Goal: Information Seeking & Learning: Compare options

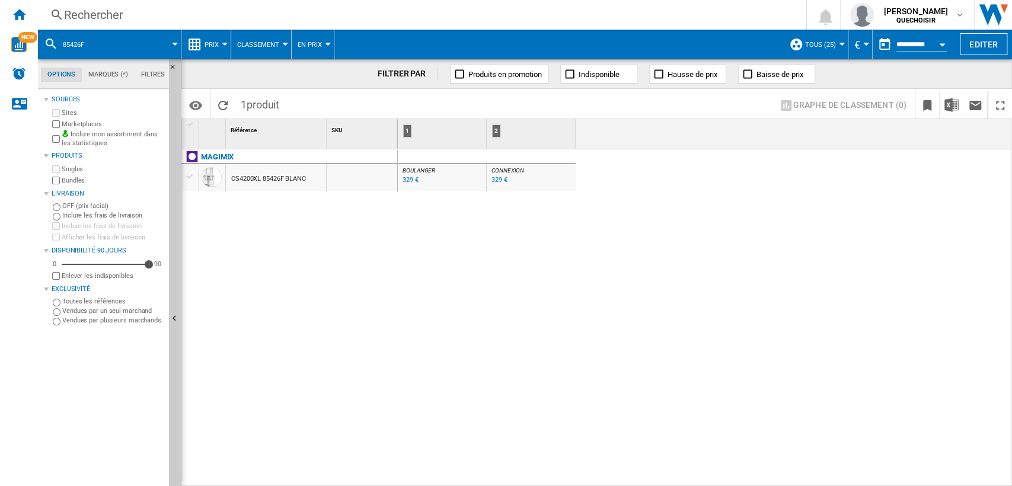
click at [271, 180] on div "CS4200XL 85426F BLANC" at bounding box center [268, 178] width 75 height 27
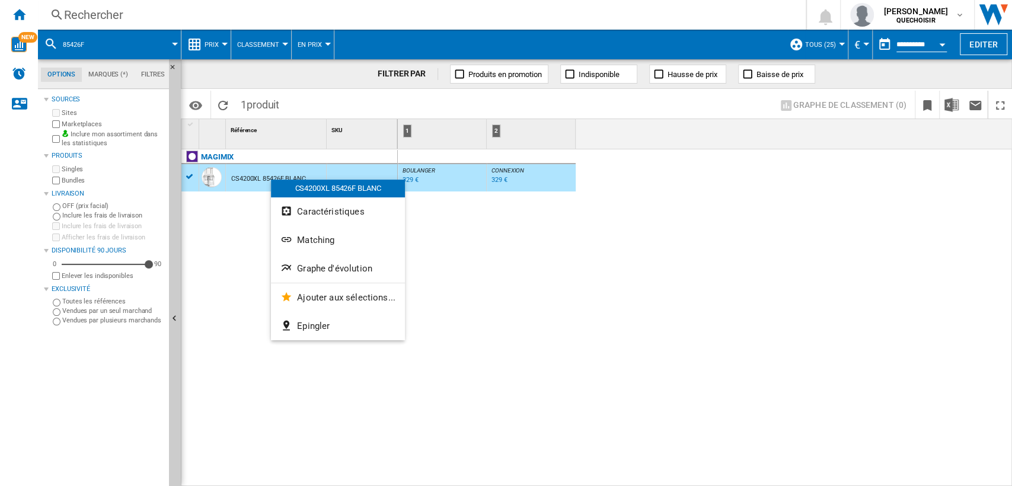
click at [334, 271] on span "Graphe d'évolution" at bounding box center [334, 268] width 75 height 11
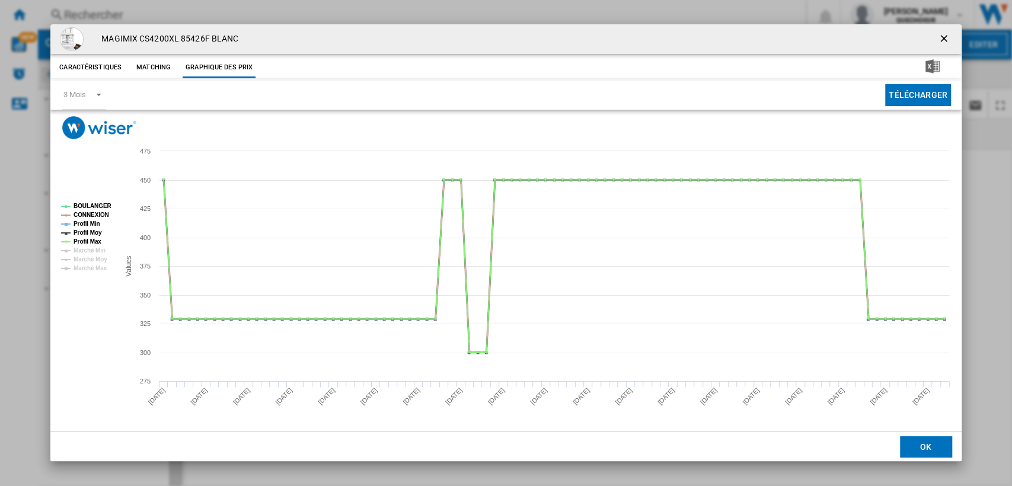
click at [84, 213] on tspan "CONNEXION" at bounding box center [92, 215] width 36 height 7
click at [84, 222] on tspan "Profil Min" at bounding box center [87, 224] width 27 height 7
click at [85, 230] on tspan "Profil Moy" at bounding box center [88, 232] width 28 height 7
click at [85, 239] on tspan "Profil Max" at bounding box center [88, 241] width 28 height 7
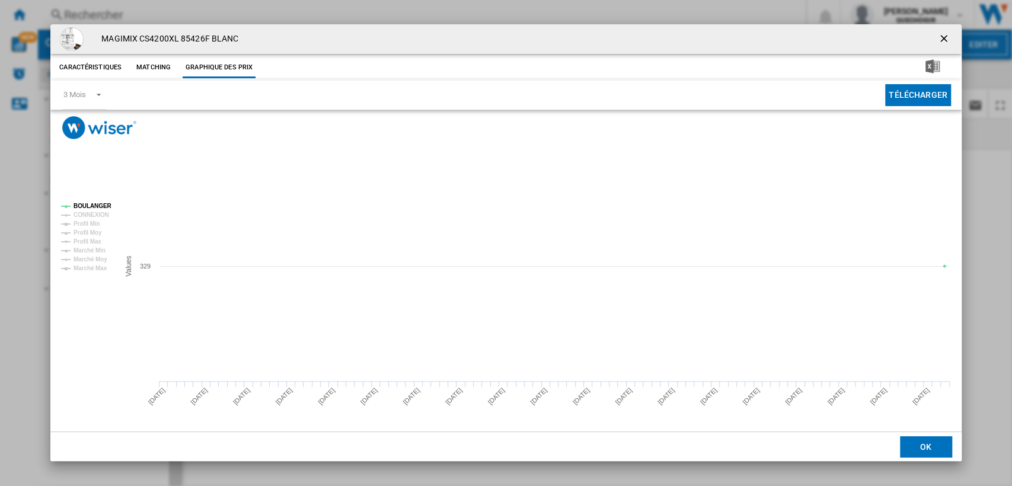
click at [983, 270] on div "MAGIMIX CS4200XL 85426F BLANC Caractéristiques Matching Graphique des prix pric…" at bounding box center [506, 243] width 1012 height 486
click at [944, 37] on ng-md-icon "getI18NText('BUTTONS.CLOSE_DIALOG')" at bounding box center [945, 40] width 14 height 14
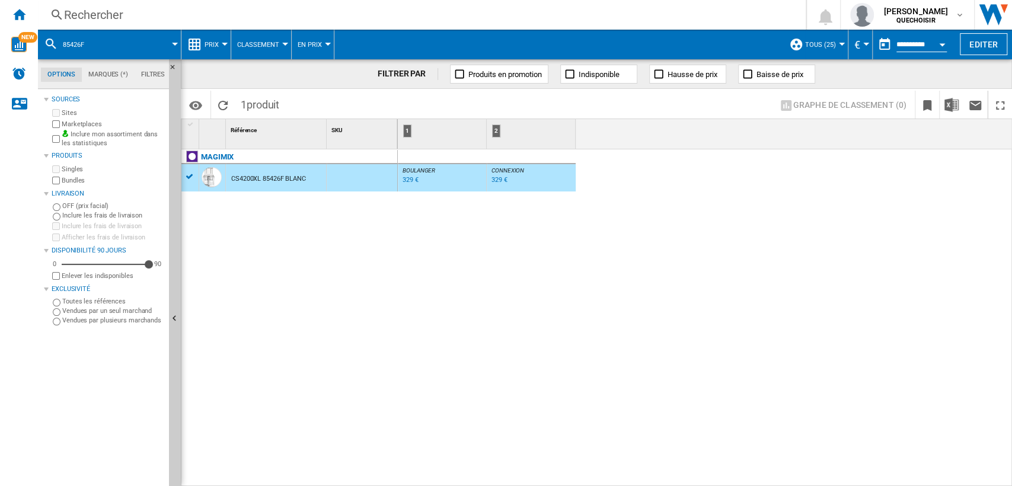
click at [180, 14] on div "Rechercher" at bounding box center [419, 15] width 711 height 17
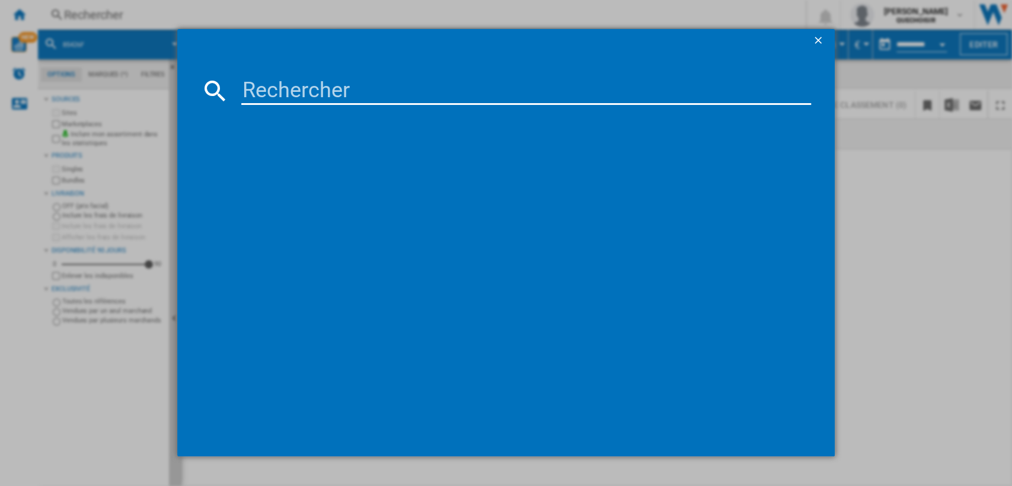
click at [320, 88] on input at bounding box center [526, 90] width 570 height 28
type input "conair"
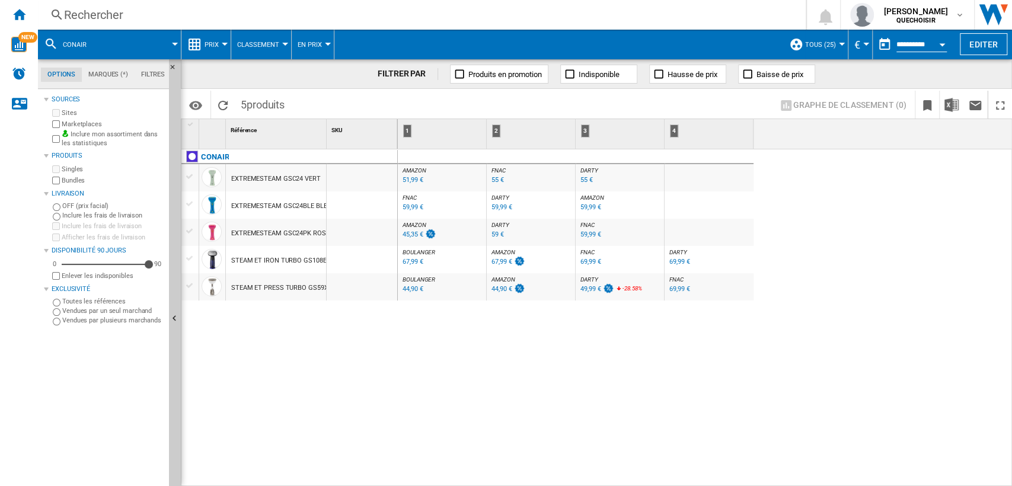
click at [494, 200] on span "DARTY" at bounding box center [500, 197] width 18 height 7
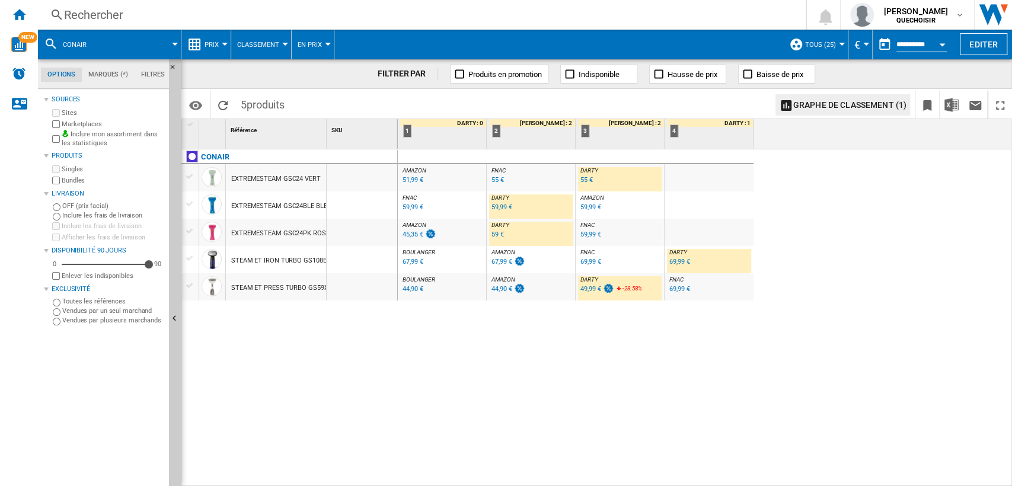
click at [430, 253] on span "BOULANGER" at bounding box center [419, 252] width 33 height 7
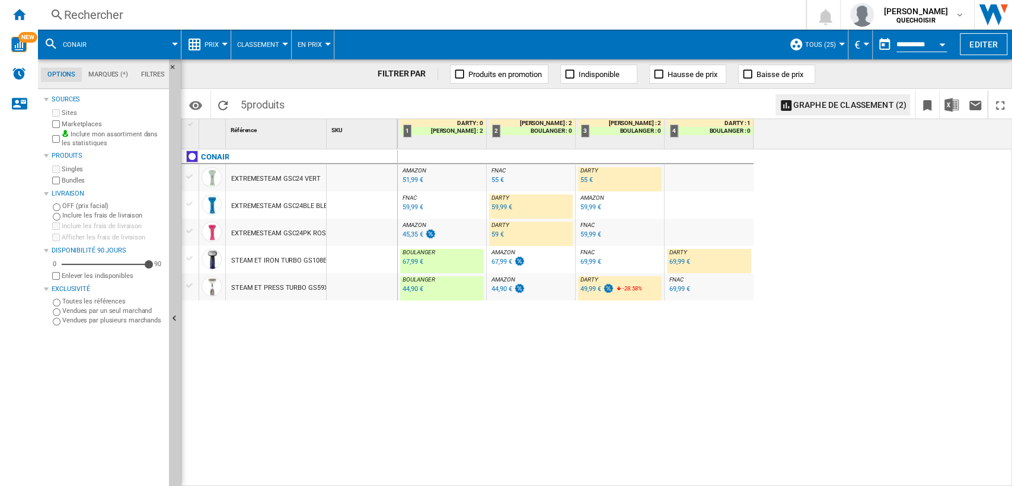
click at [201, 14] on div "Rechercher" at bounding box center [419, 15] width 711 height 17
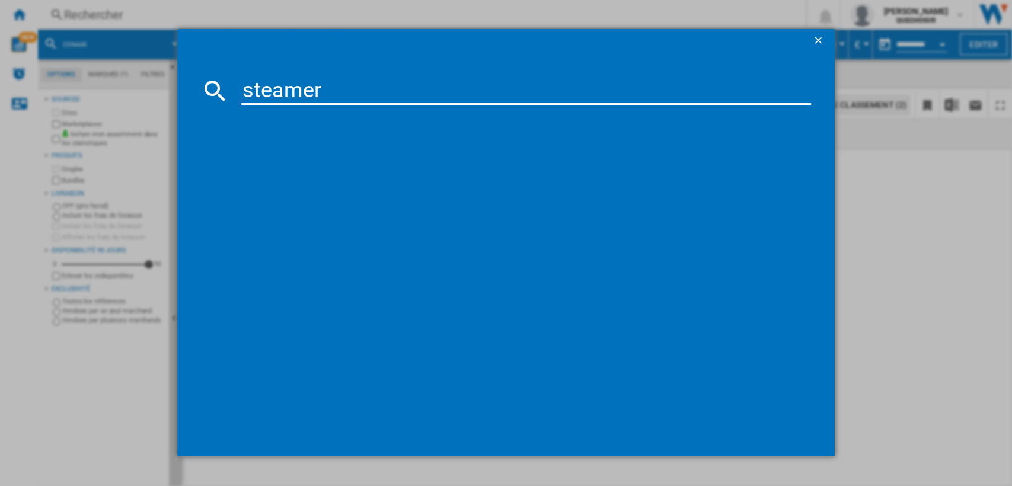
type input "steamery"
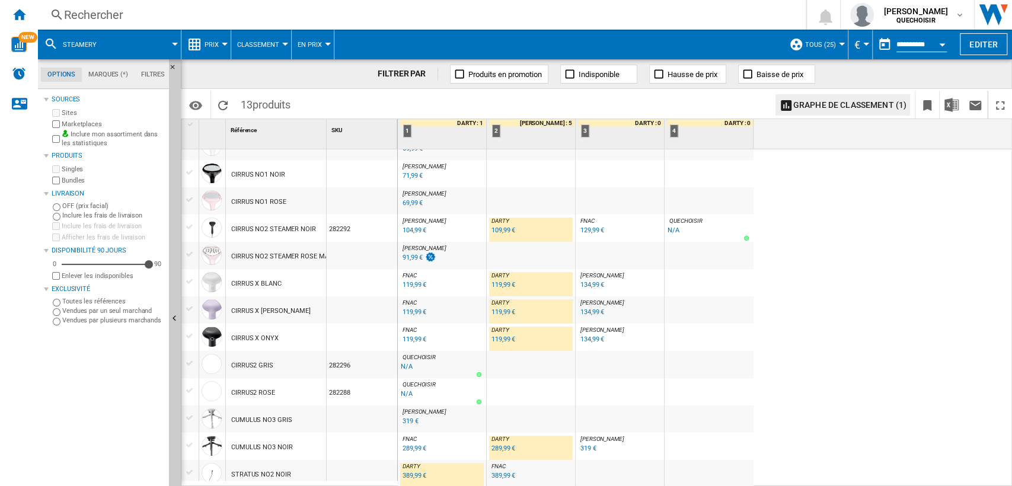
scroll to position [35, 0]
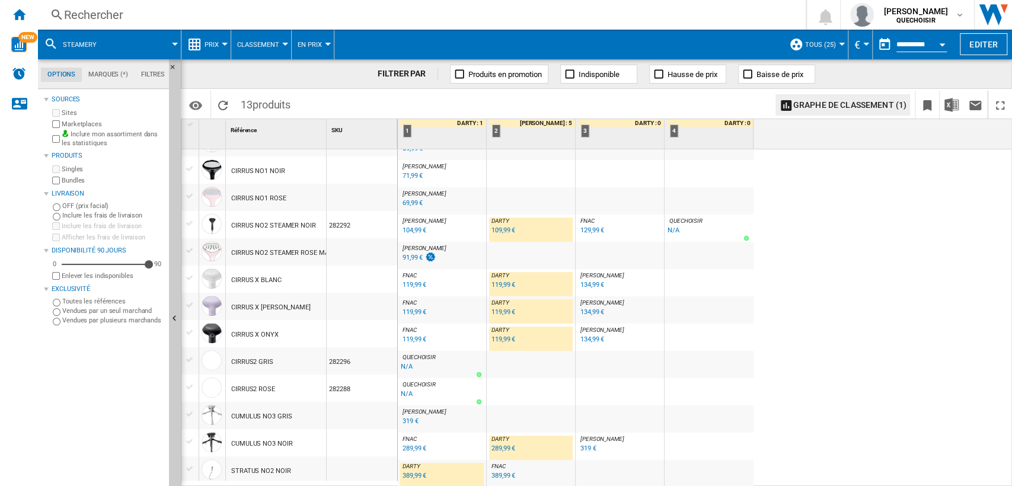
click at [262, 443] on div "CUMULUS NO3 NOIR" at bounding box center [261, 443] width 61 height 27
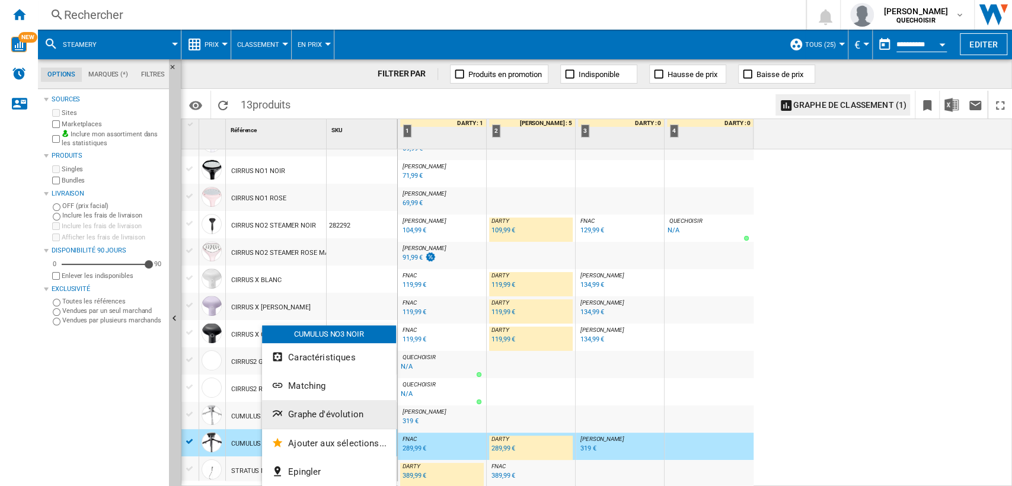
click at [315, 408] on button "Graphe d'évolution" at bounding box center [329, 414] width 134 height 28
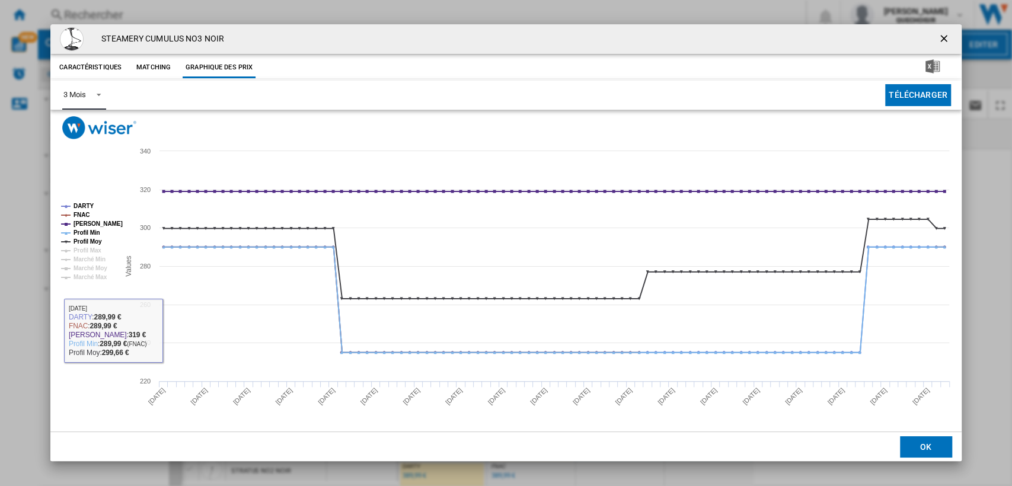
click at [80, 93] on div "3 Mois" at bounding box center [74, 94] width 22 height 9
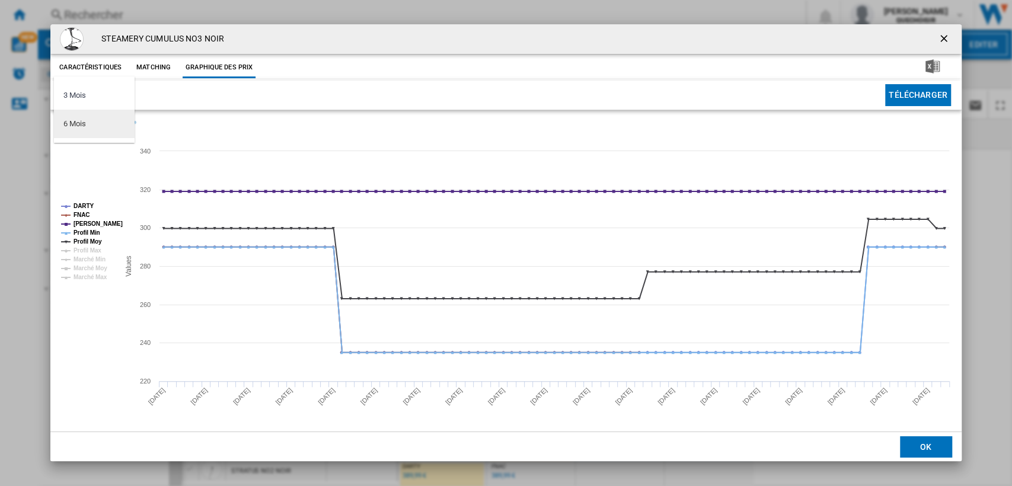
click at [78, 121] on div "6 Mois" at bounding box center [74, 124] width 22 height 11
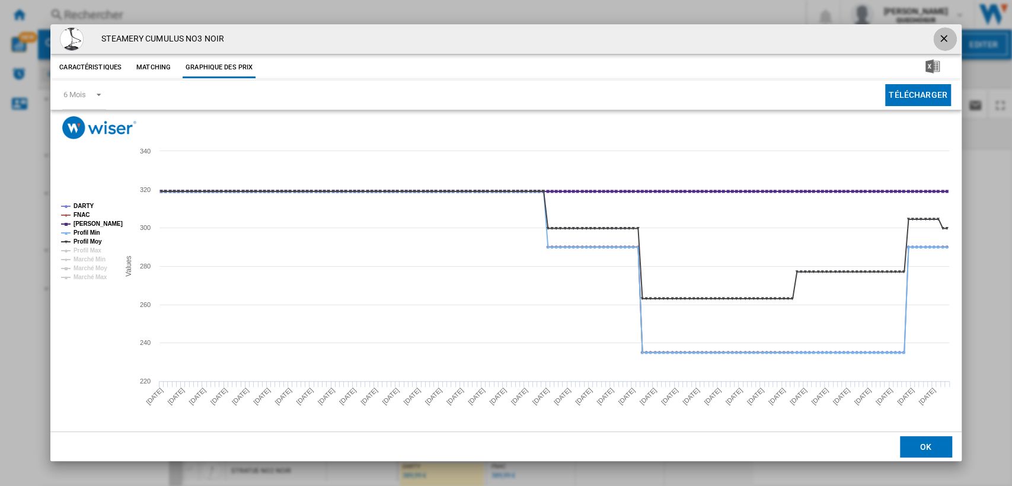
click at [947, 37] on ng-md-icon "getI18NText('BUTTONS.CLOSE_DIALOG')" at bounding box center [945, 40] width 14 height 14
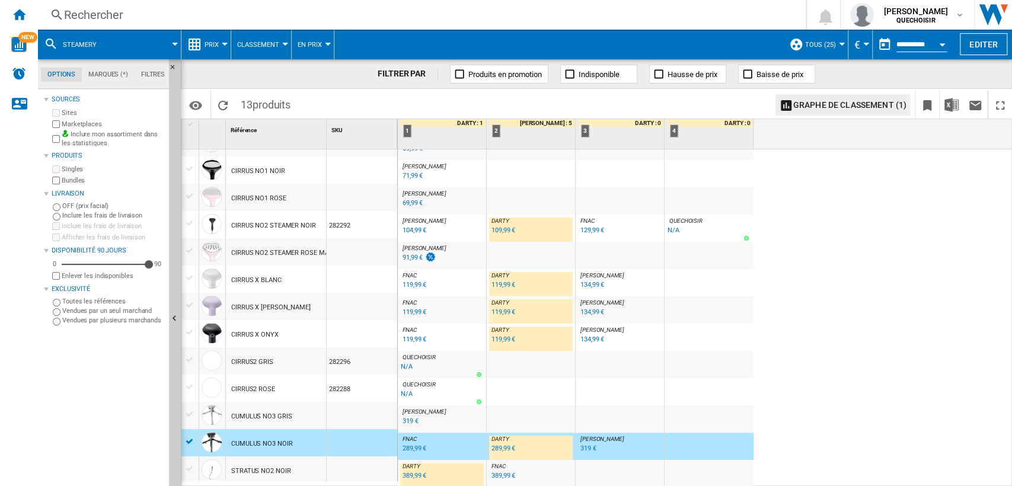
click at [495, 447] on div "289,99 €" at bounding box center [503, 449] width 24 height 8
click at [254, 471] on div "STRATUS NO2 NOIR" at bounding box center [260, 471] width 59 height 27
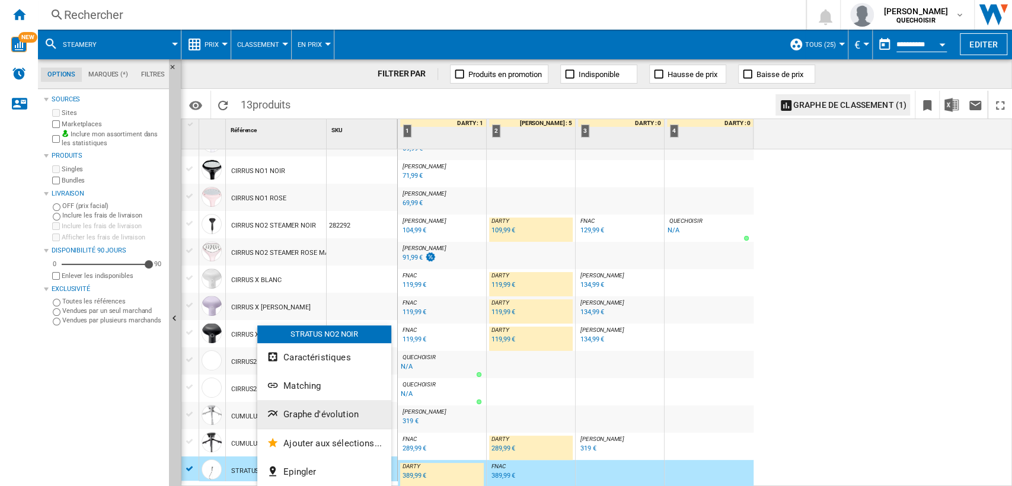
click at [321, 413] on span "Graphe d'évolution" at bounding box center [320, 414] width 75 height 11
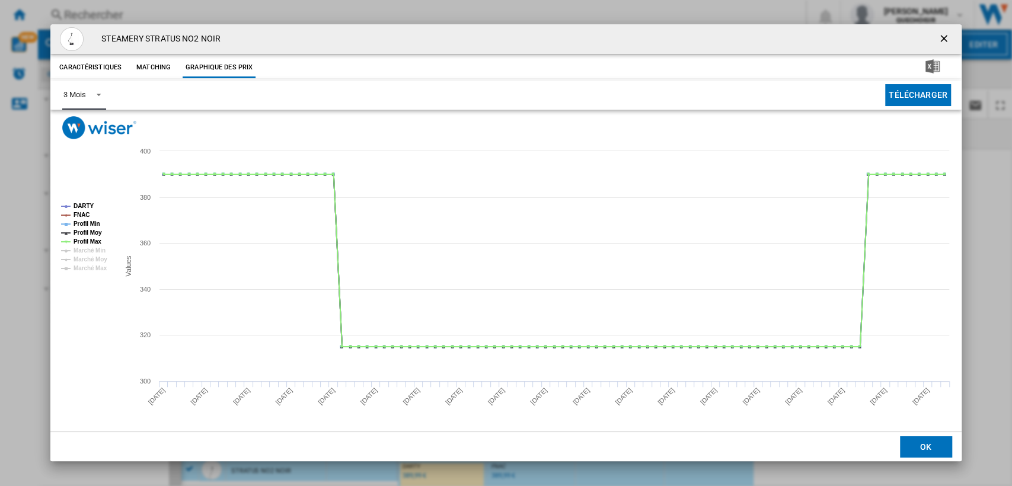
click at [94, 91] on span "Product popup" at bounding box center [95, 93] width 14 height 11
click at [90, 115] on md-option "6 Mois" at bounding box center [94, 124] width 81 height 28
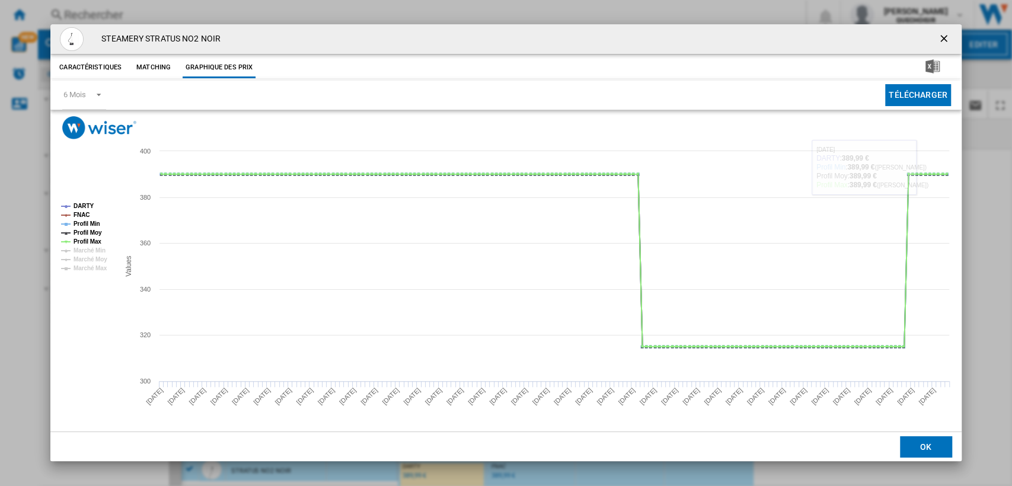
drag, startPoint x: 940, startPoint y: 43, endPoint x: 801, endPoint y: 188, distance: 200.4
click at [940, 42] on ng-md-icon "getI18NText('BUTTONS.CLOSE_DIALOG')" at bounding box center [945, 40] width 14 height 14
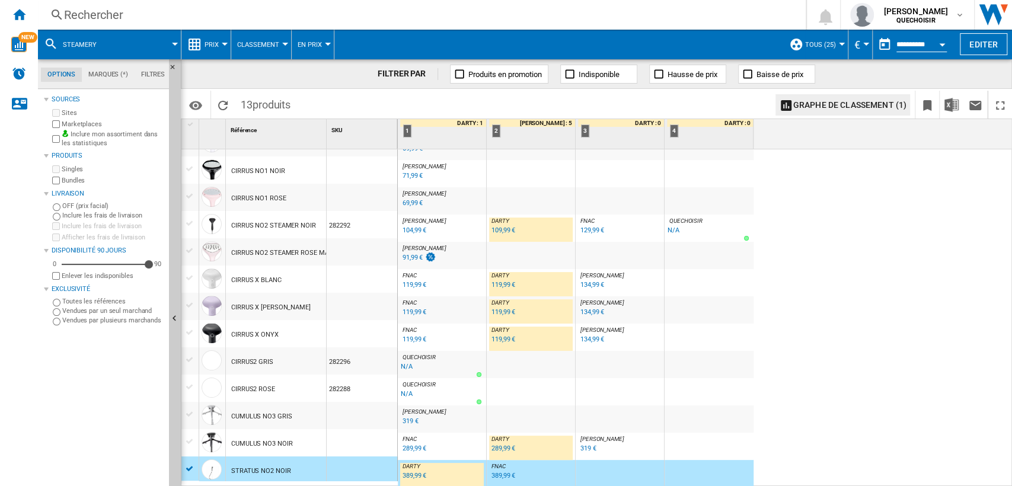
click at [410, 473] on div "389,99 €" at bounding box center [415, 476] width 24 height 8
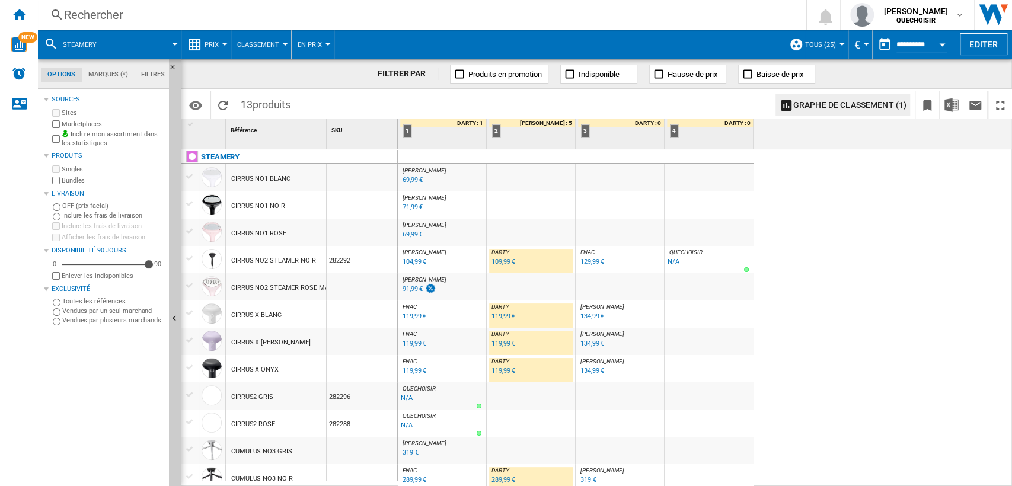
click at [244, 17] on div "Rechercher" at bounding box center [419, 15] width 711 height 17
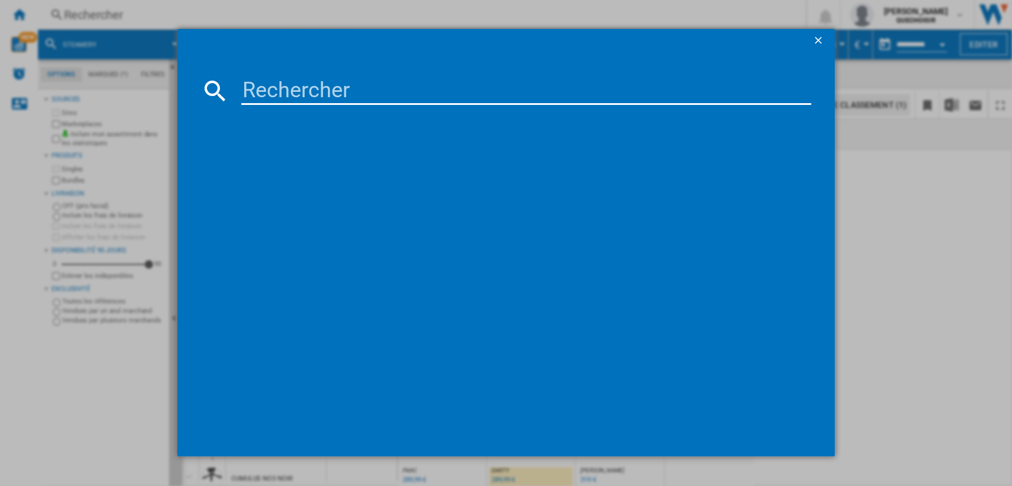
click at [304, 90] on input at bounding box center [526, 90] width 570 height 28
type input "gv99"
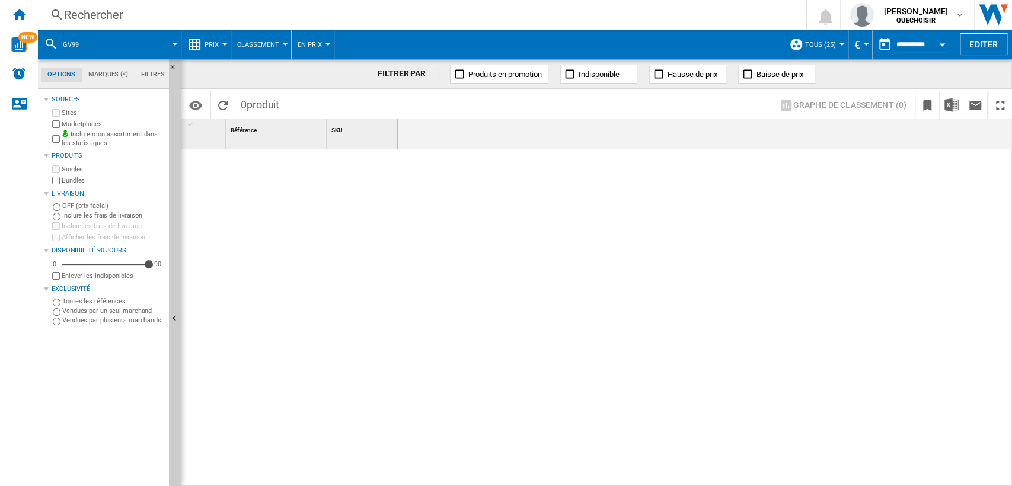
click at [261, 13] on div "Rechercher" at bounding box center [419, 15] width 711 height 17
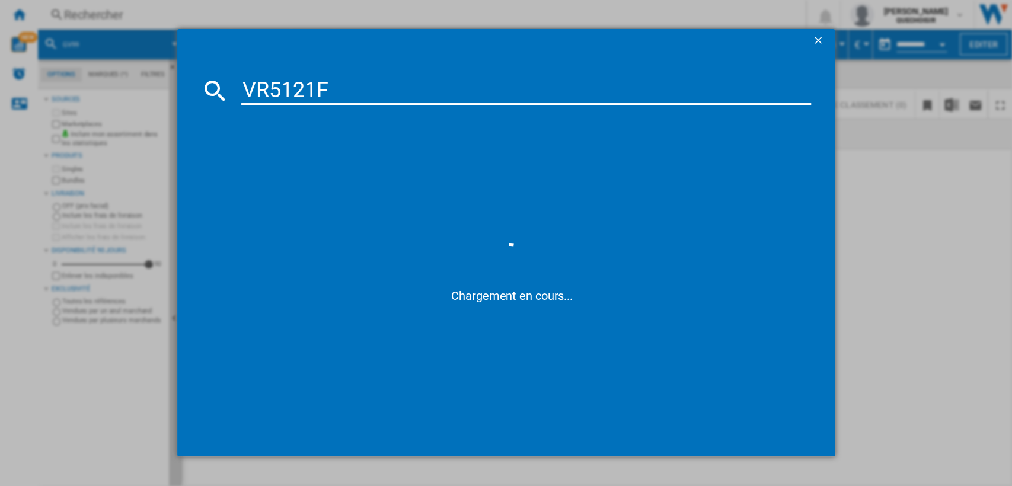
type input "VR5121"
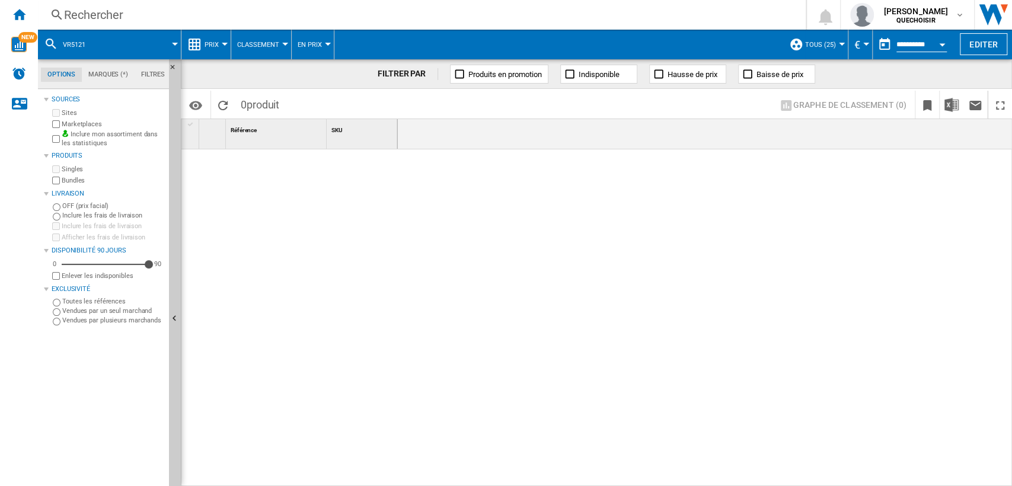
click at [245, 17] on div "Rechercher" at bounding box center [419, 15] width 711 height 17
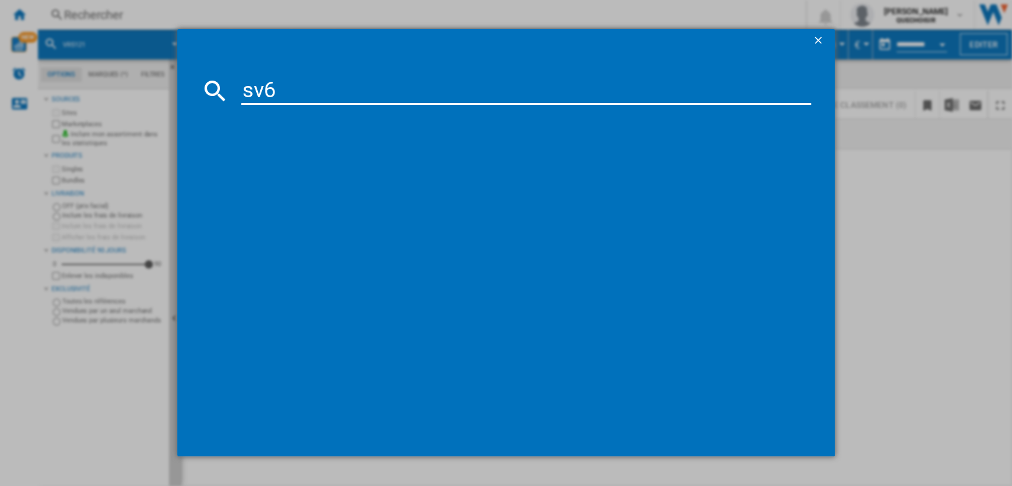
type input "sv61"
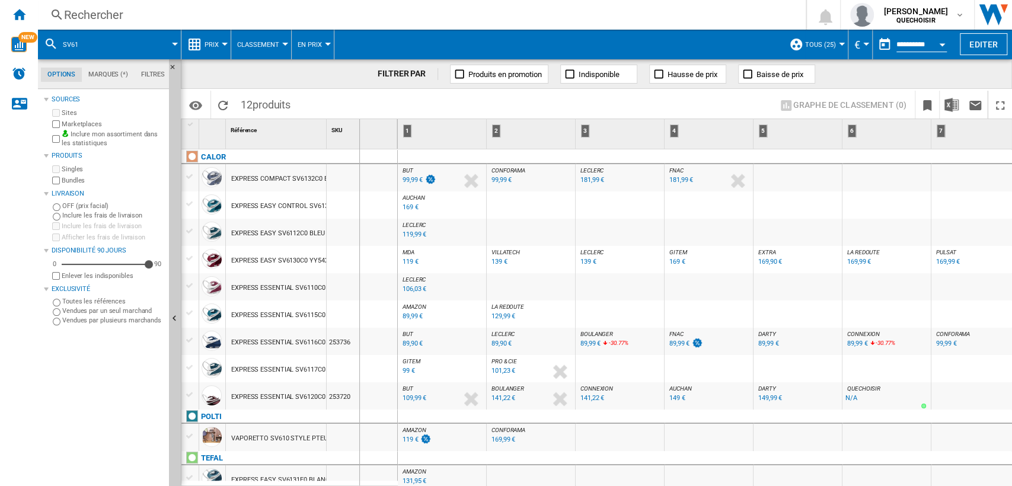
drag, startPoint x: 327, startPoint y: 134, endPoint x: 360, endPoint y: 134, distance: 32.6
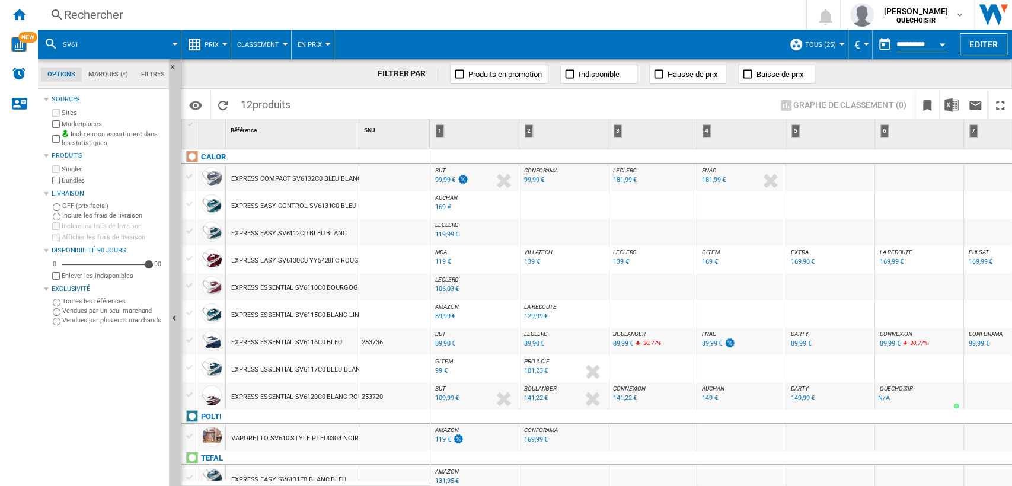
click at [309, 261] on div "EXPRESS EASY SV6130C0 YY5428FC ROUGE" at bounding box center [296, 260] width 130 height 27
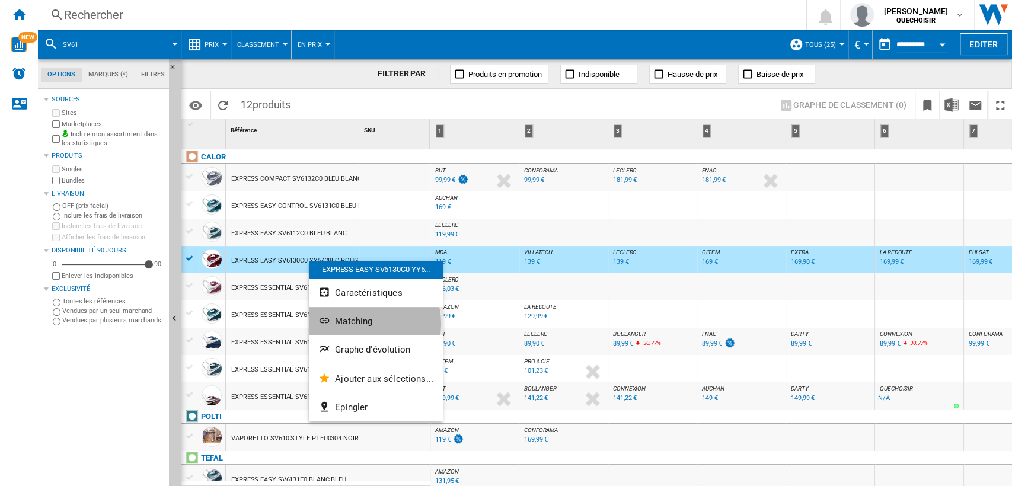
click at [363, 323] on span "Matching" at bounding box center [353, 321] width 37 height 11
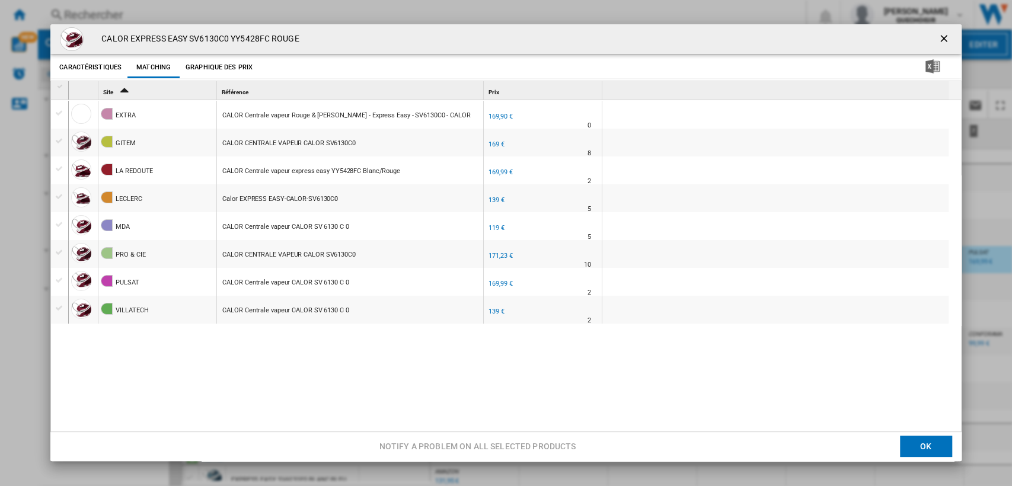
click at [941, 37] on ng-md-icon "getI18NText('BUTTONS.CLOSE_DIALOG')" at bounding box center [945, 40] width 14 height 14
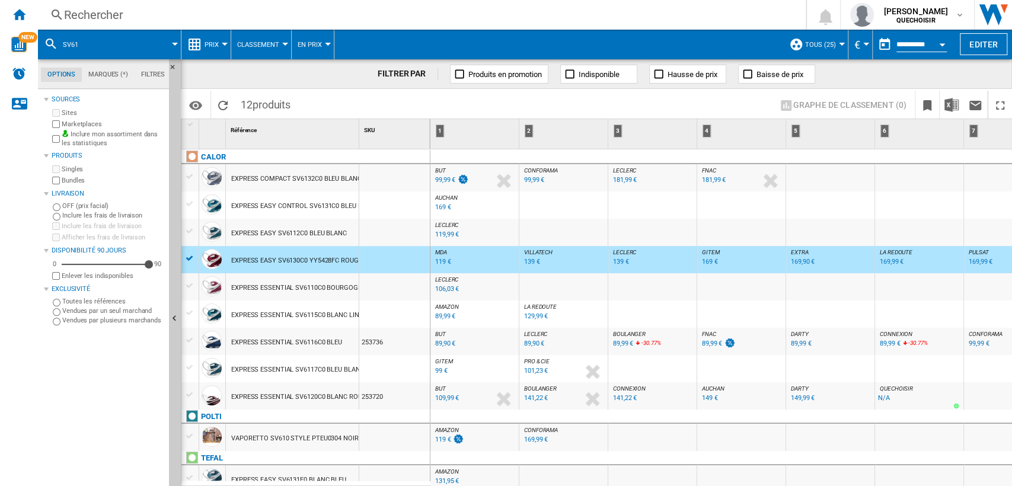
click at [229, 12] on div "Rechercher" at bounding box center [419, 15] width 711 height 17
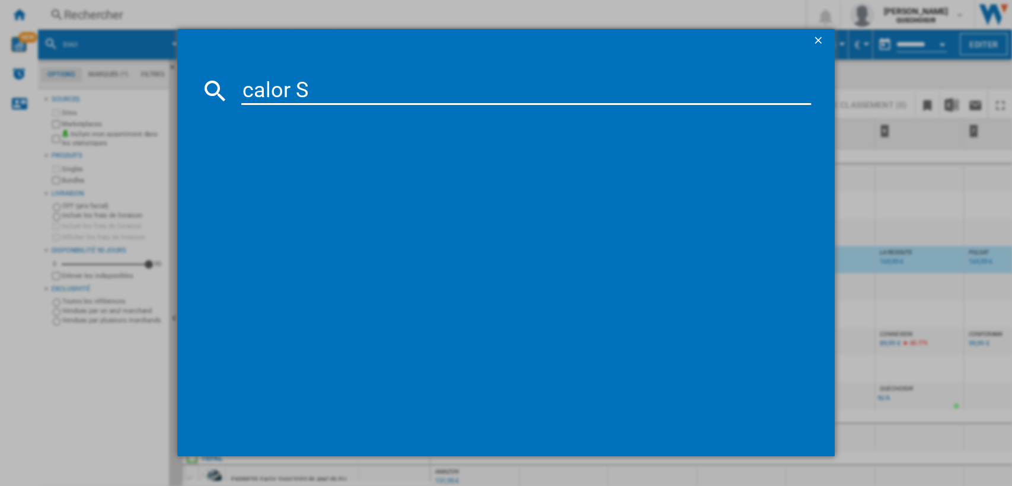
type input "calor SV"
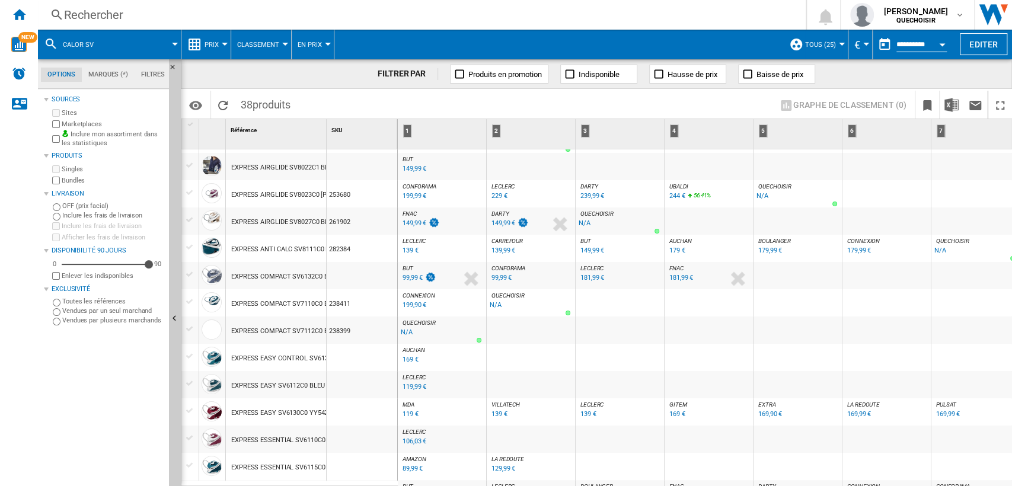
scroll to position [132, 0]
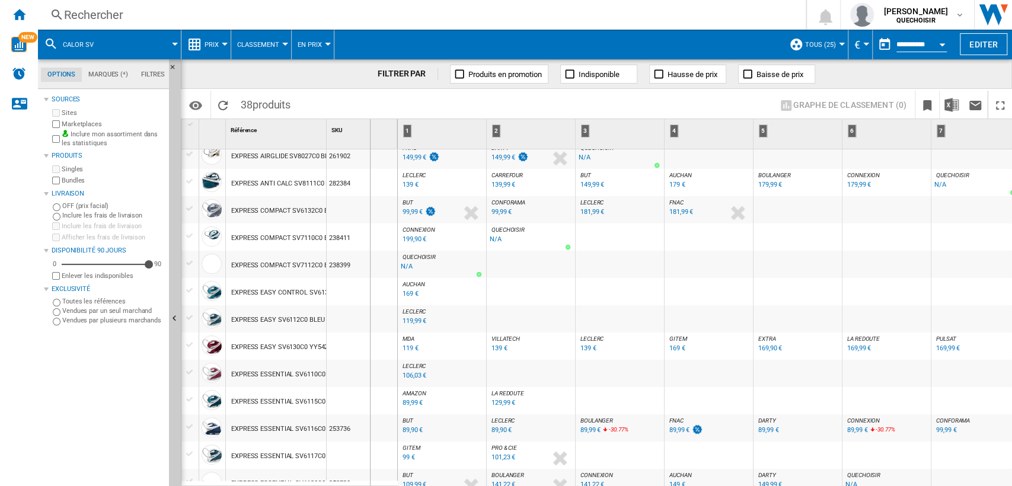
drag, startPoint x: 325, startPoint y: 128, endPoint x: 370, endPoint y: 134, distance: 45.4
click at [370, 134] on div "1 Référence 1 SKU 1" at bounding box center [289, 134] width 216 height 30
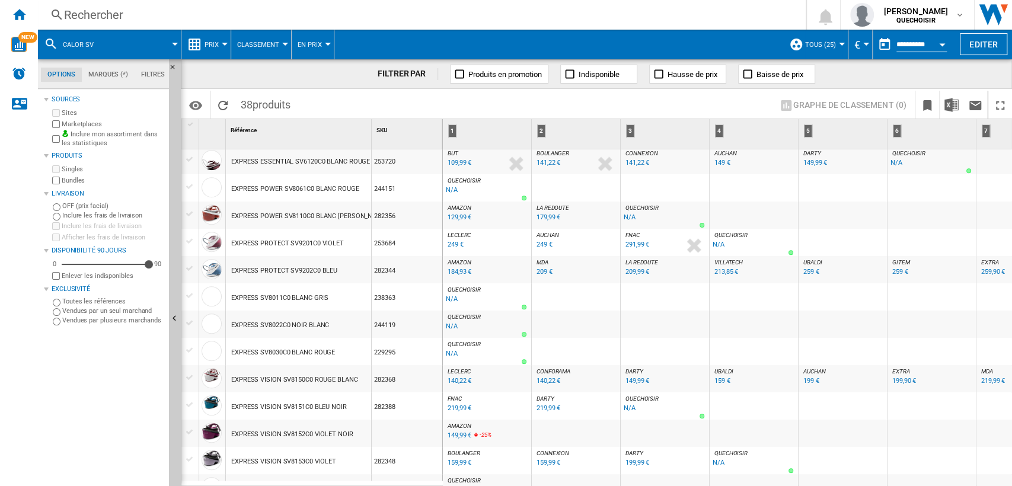
scroll to position [0, 0]
